Goal: Transaction & Acquisition: Download file/media

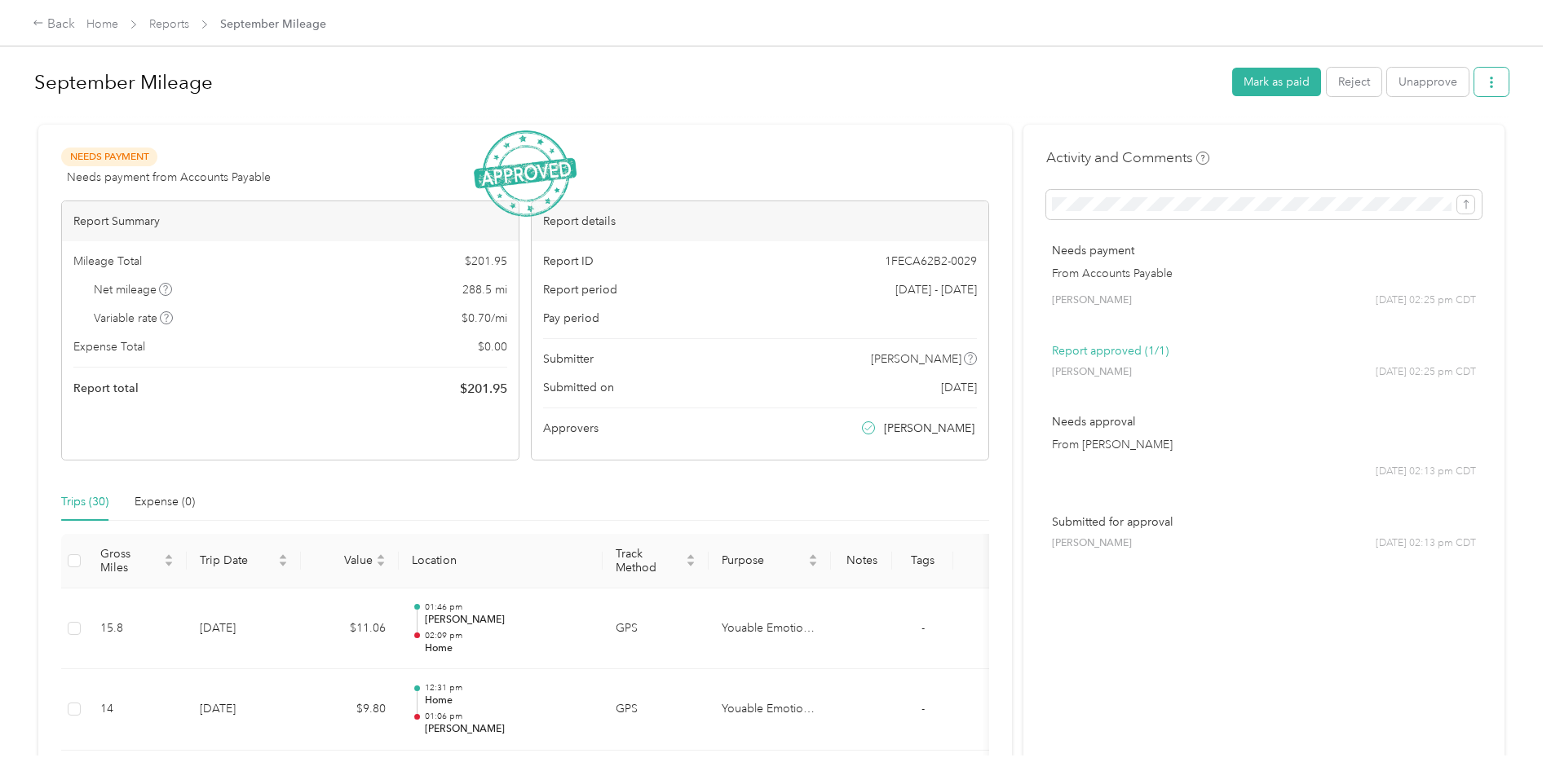
click at [1493, 84] on button "button" at bounding box center [1491, 81] width 35 height 28
click at [1442, 148] on span "Download" at bounding box center [1440, 142] width 54 height 17
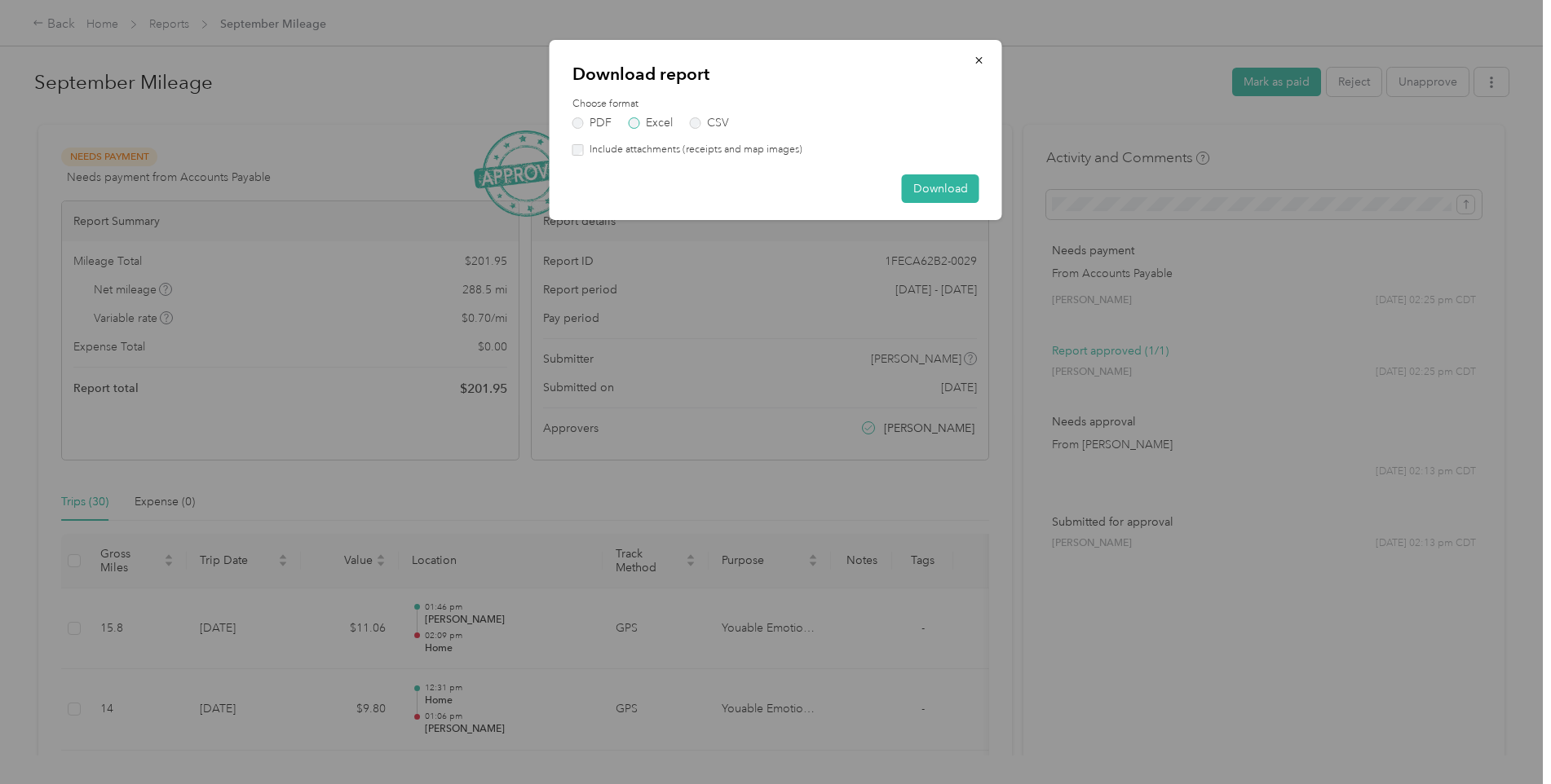
click at [660, 120] on label "Excel" at bounding box center [651, 123] width 44 height 12
click at [645, 118] on label "Excel" at bounding box center [651, 123] width 44 height 12
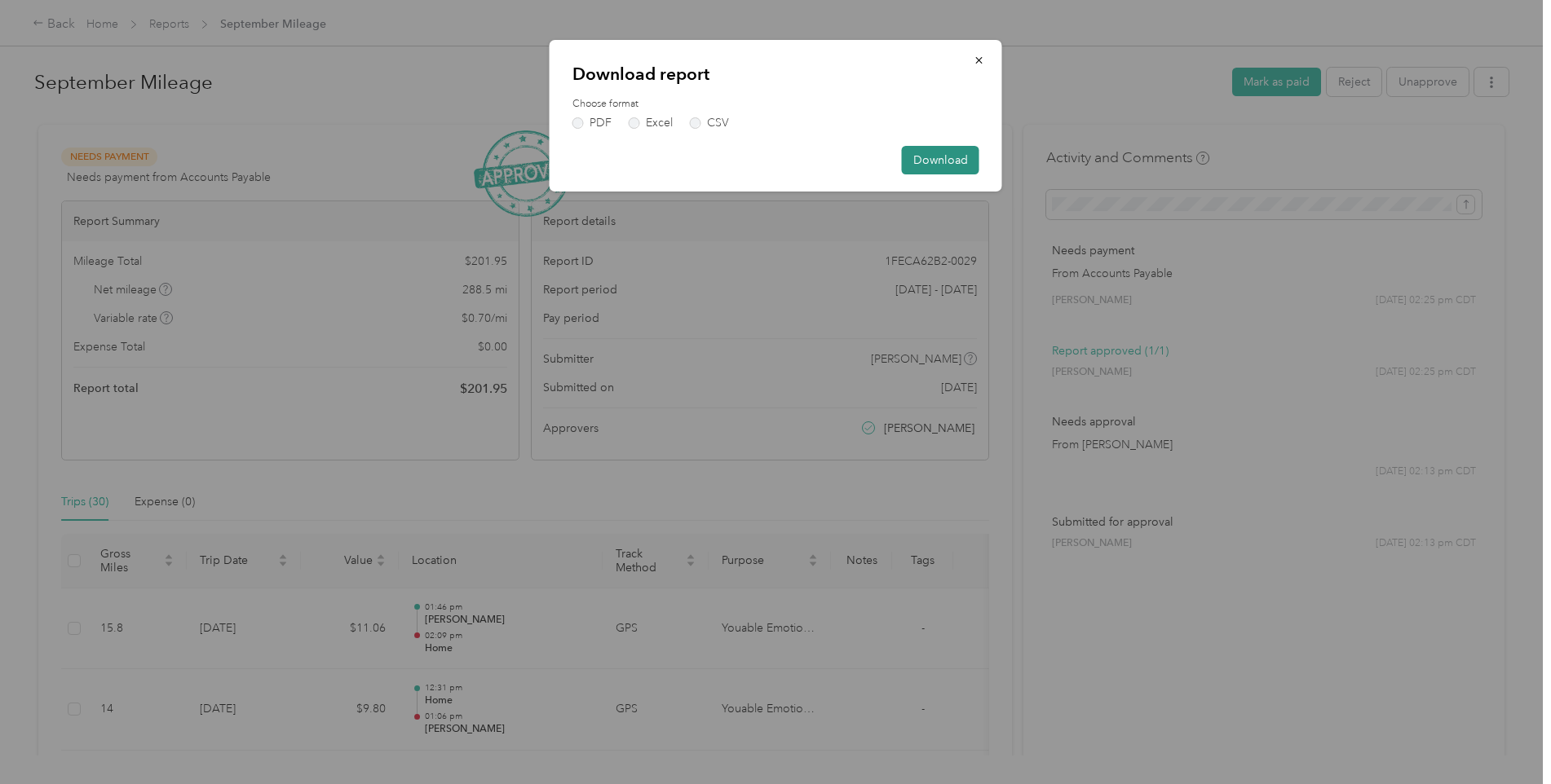
click at [932, 156] on button "Download" at bounding box center [940, 160] width 77 height 28
